Goal: Task Accomplishment & Management: Manage account settings

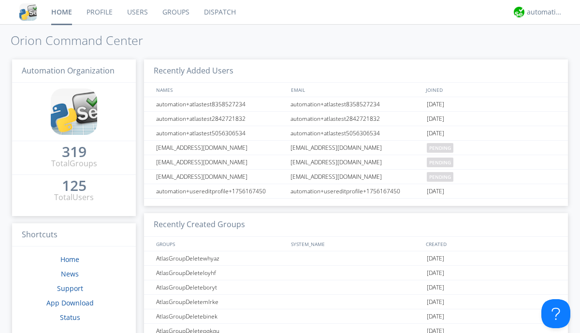
click at [137, 12] on link "Users" at bounding box center [137, 12] width 35 height 24
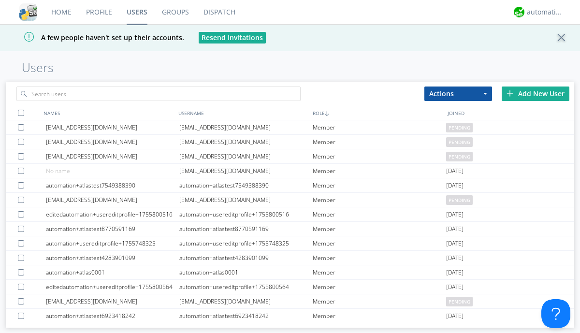
click at [535, 93] on div "Add New User" at bounding box center [535, 93] width 68 height 14
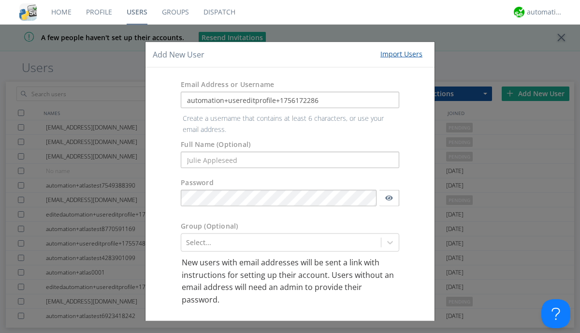
type input "automation+usereditprofile+1756172286"
click at [351, 323] on button "Create User Account" at bounding box center [354, 330] width 82 height 14
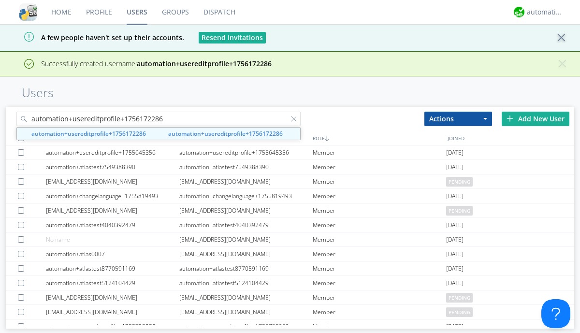
type input "automation+usereditprofile+1756172286"
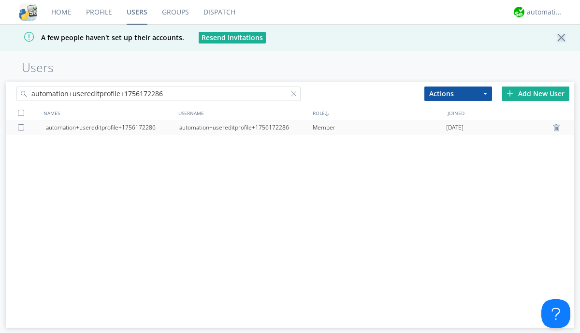
click at [245, 127] on div "automation+usereditprofile+1756172286" at bounding box center [245, 127] width 133 height 14
